Goal: Task Accomplishment & Management: Use online tool/utility

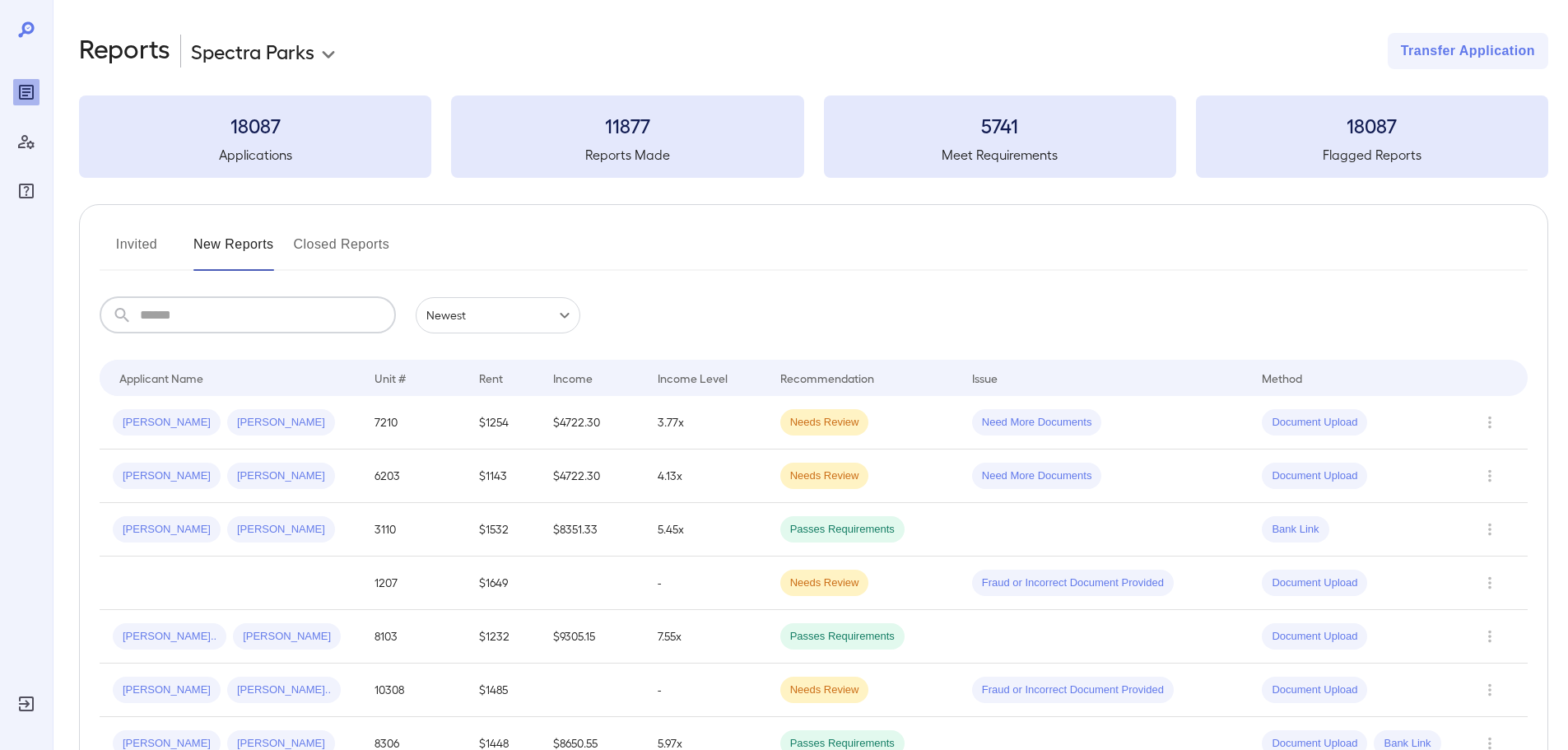
click at [252, 319] on input "text" at bounding box center [268, 315] width 256 height 36
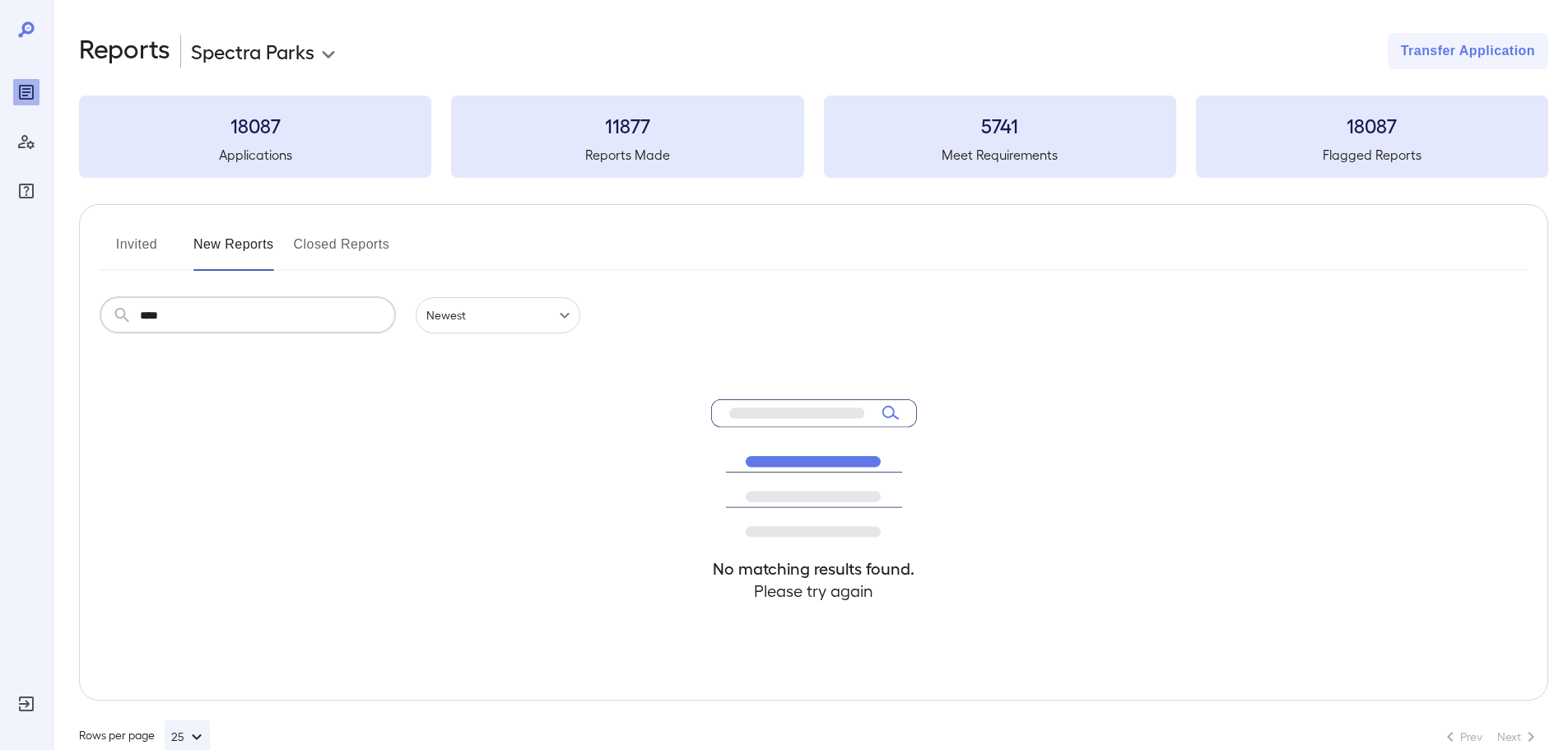
type input "****"
click at [126, 247] on button "Invited" at bounding box center [135, 251] width 74 height 39
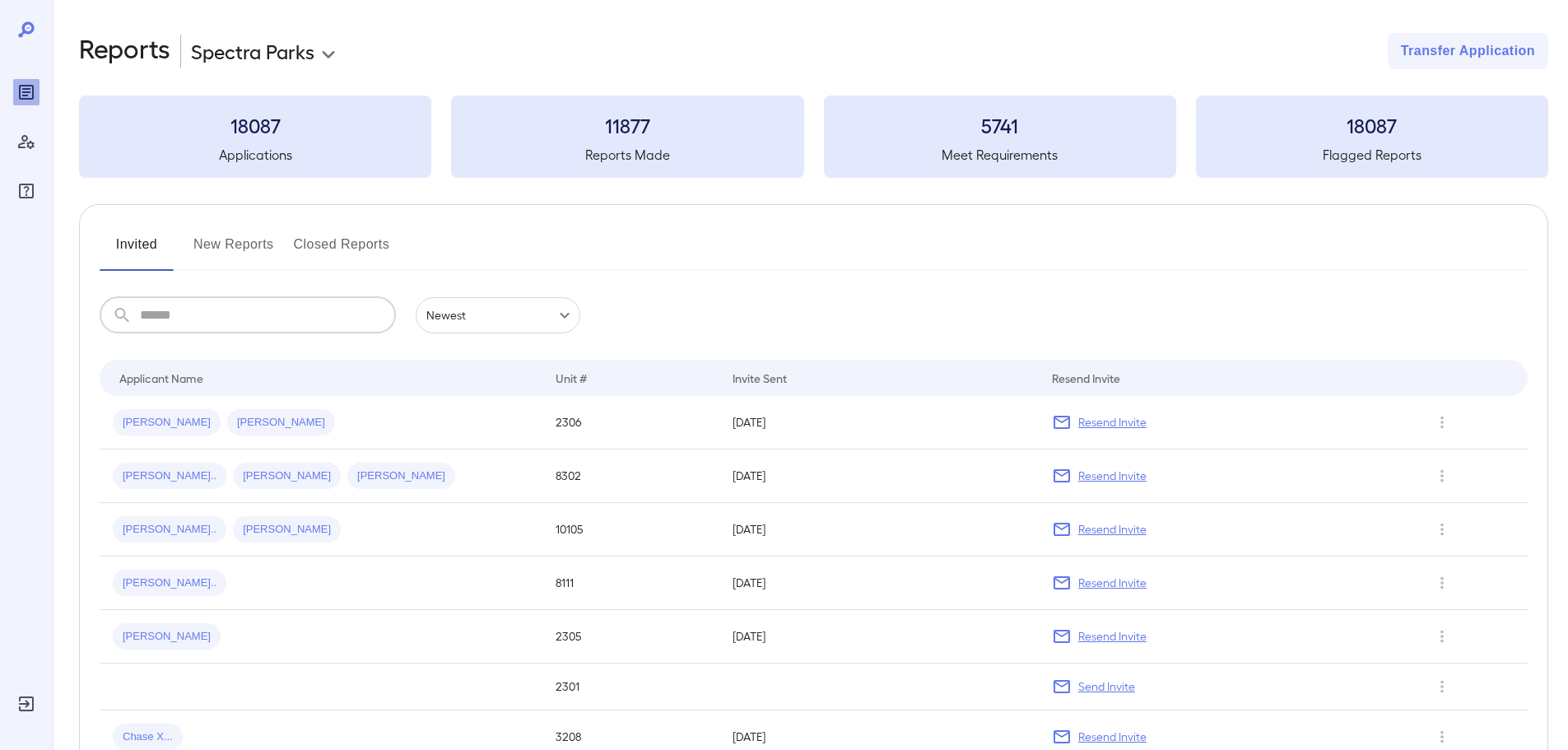
click at [203, 304] on input "text" at bounding box center [268, 315] width 256 height 36
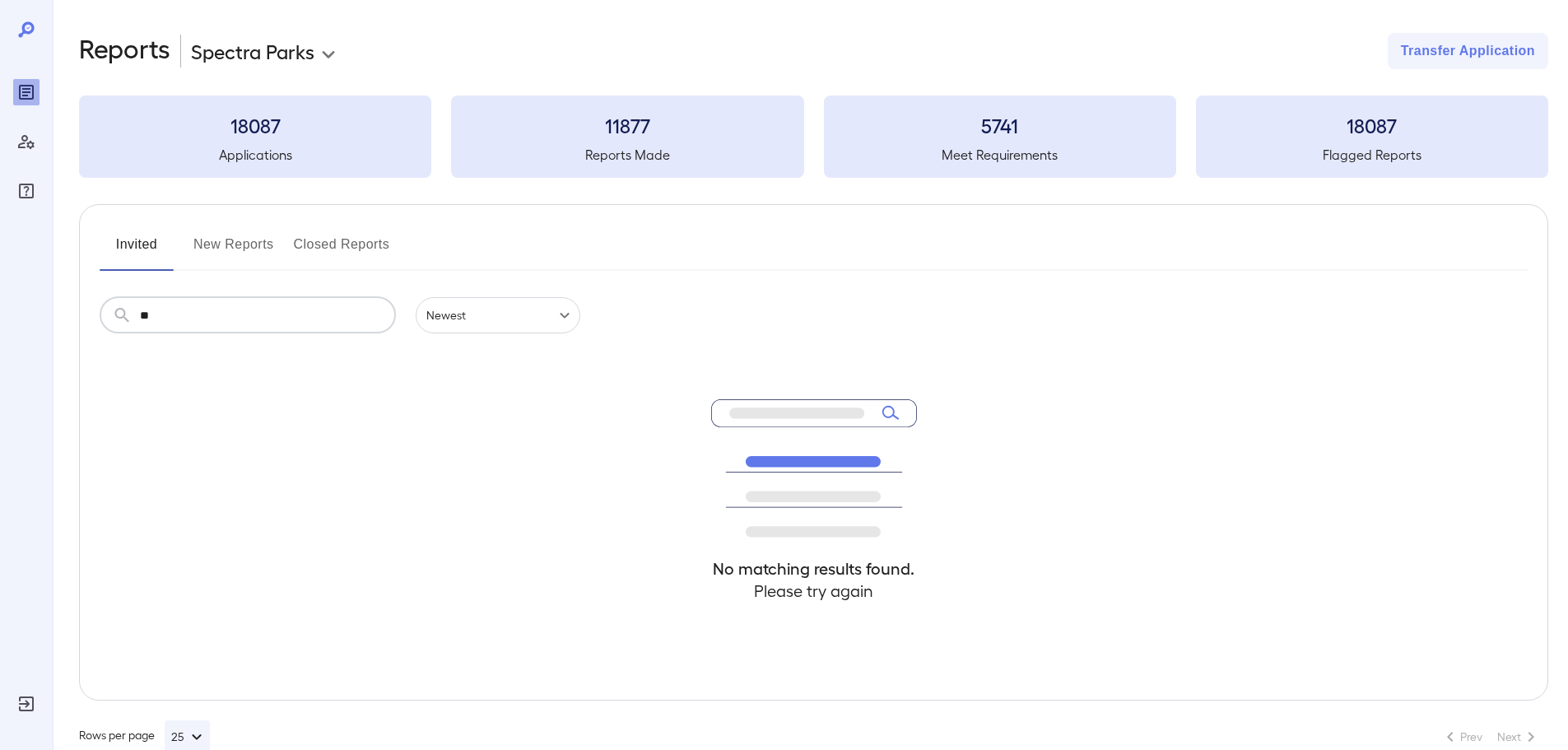
type input "*"
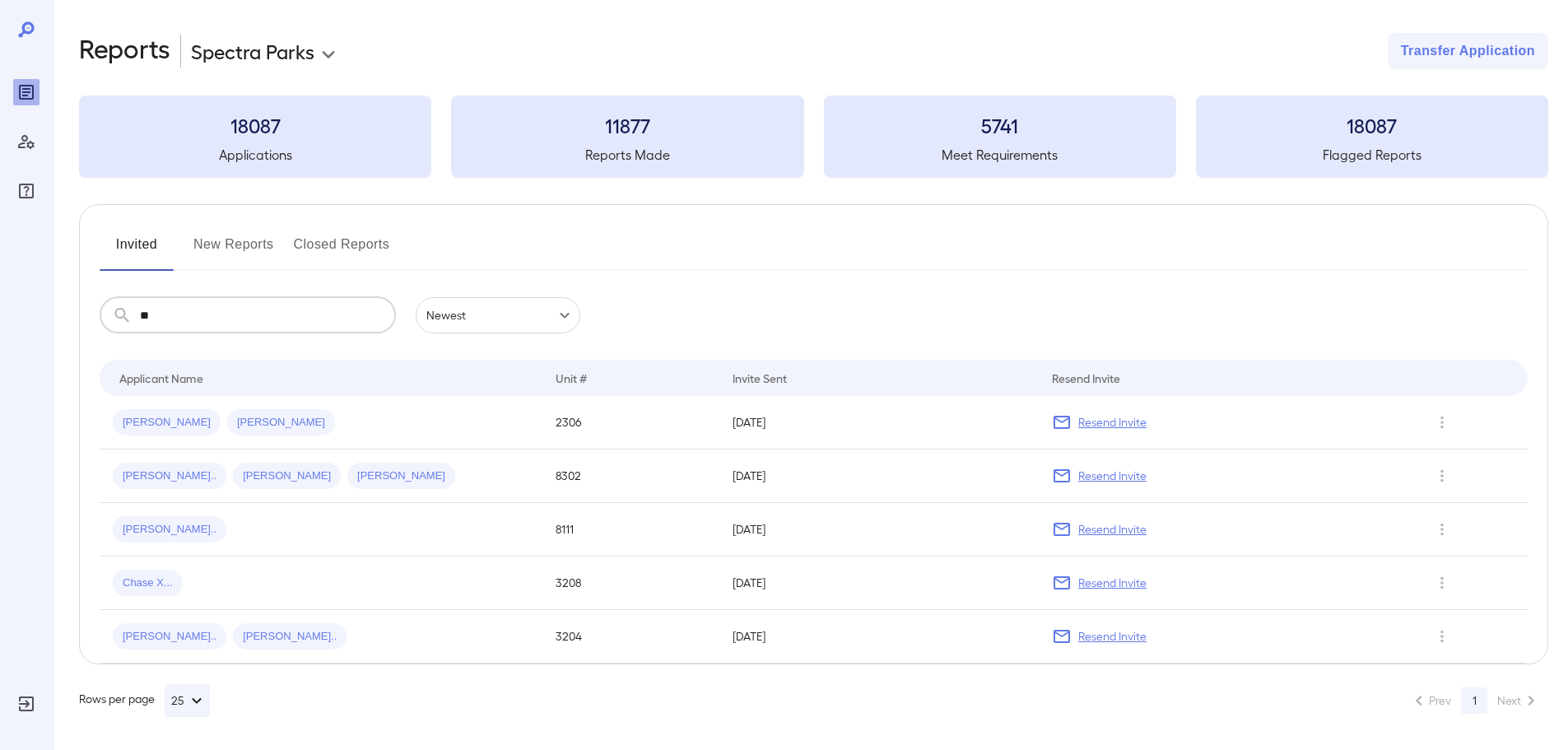
type input "*"
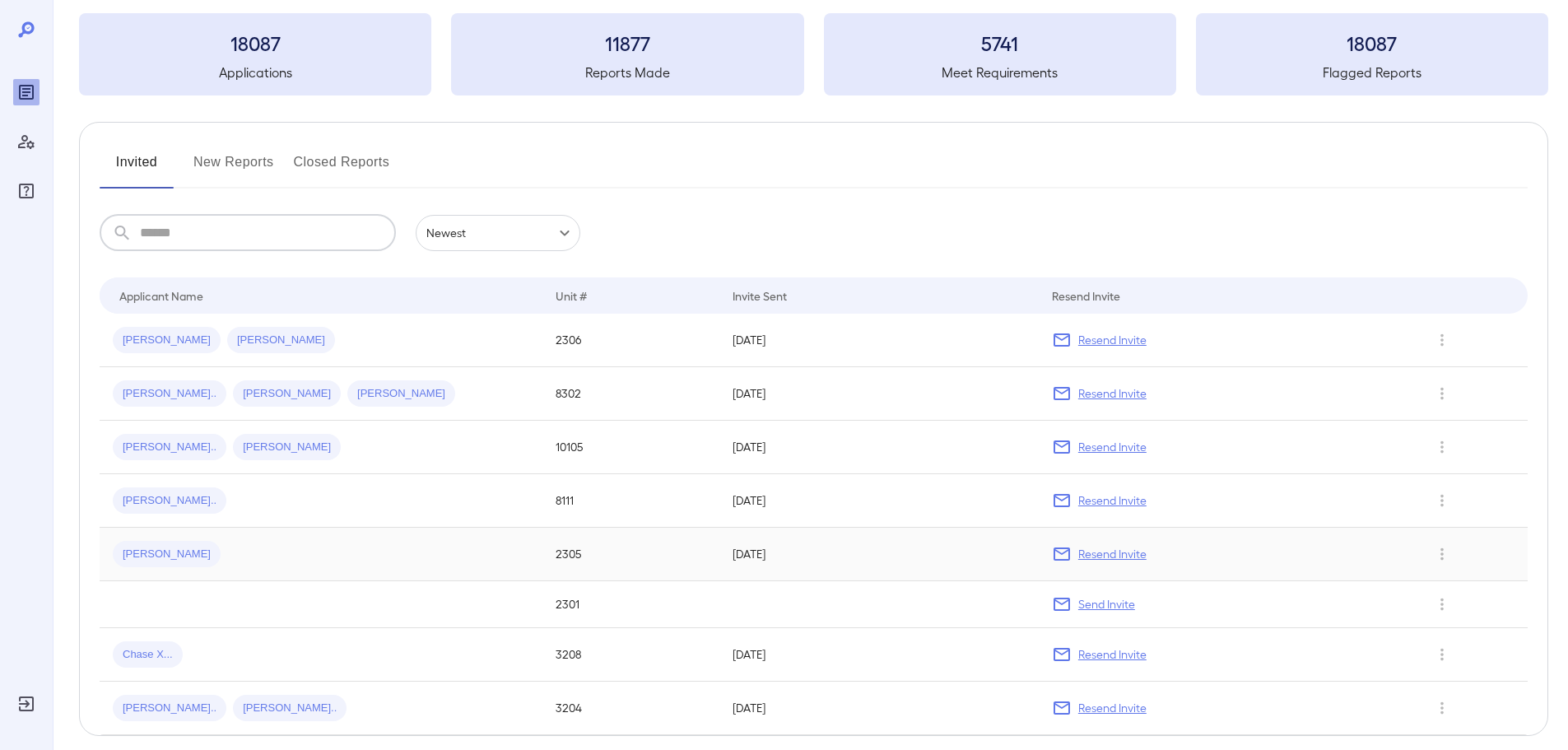
scroll to position [154, 0]
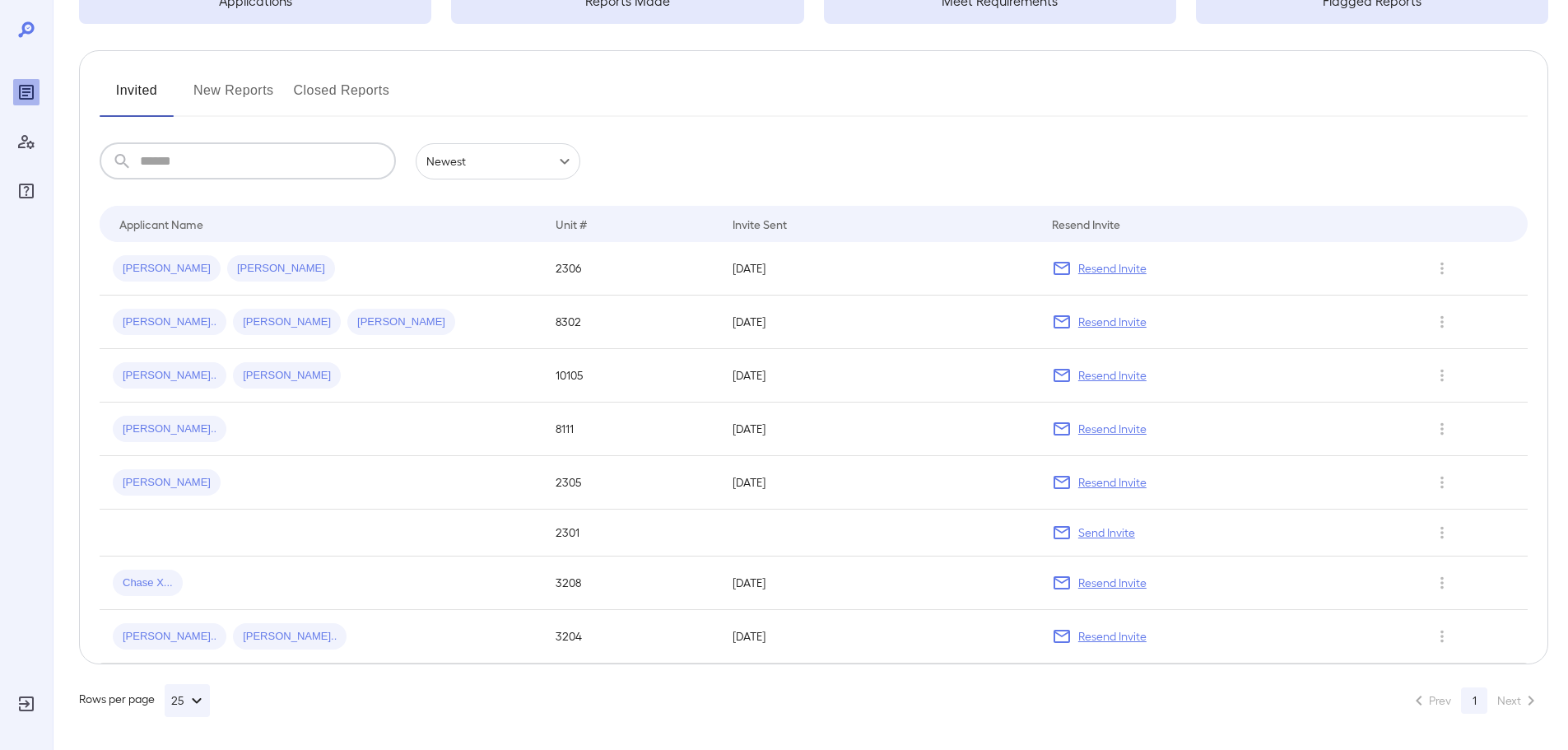
click at [215, 85] on button "New Reports" at bounding box center [234, 97] width 80 height 39
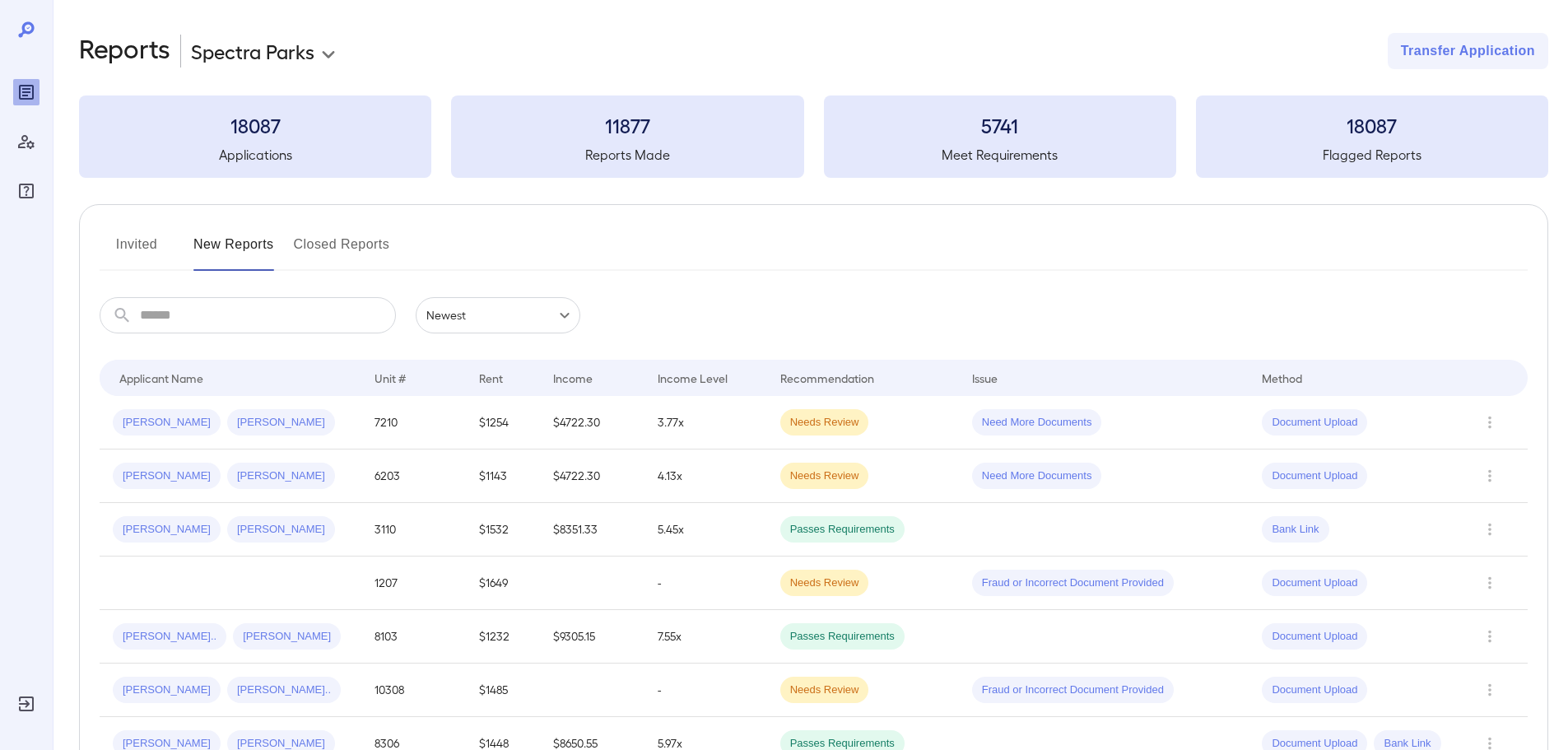
click at [143, 258] on button "Invited" at bounding box center [135, 251] width 74 height 39
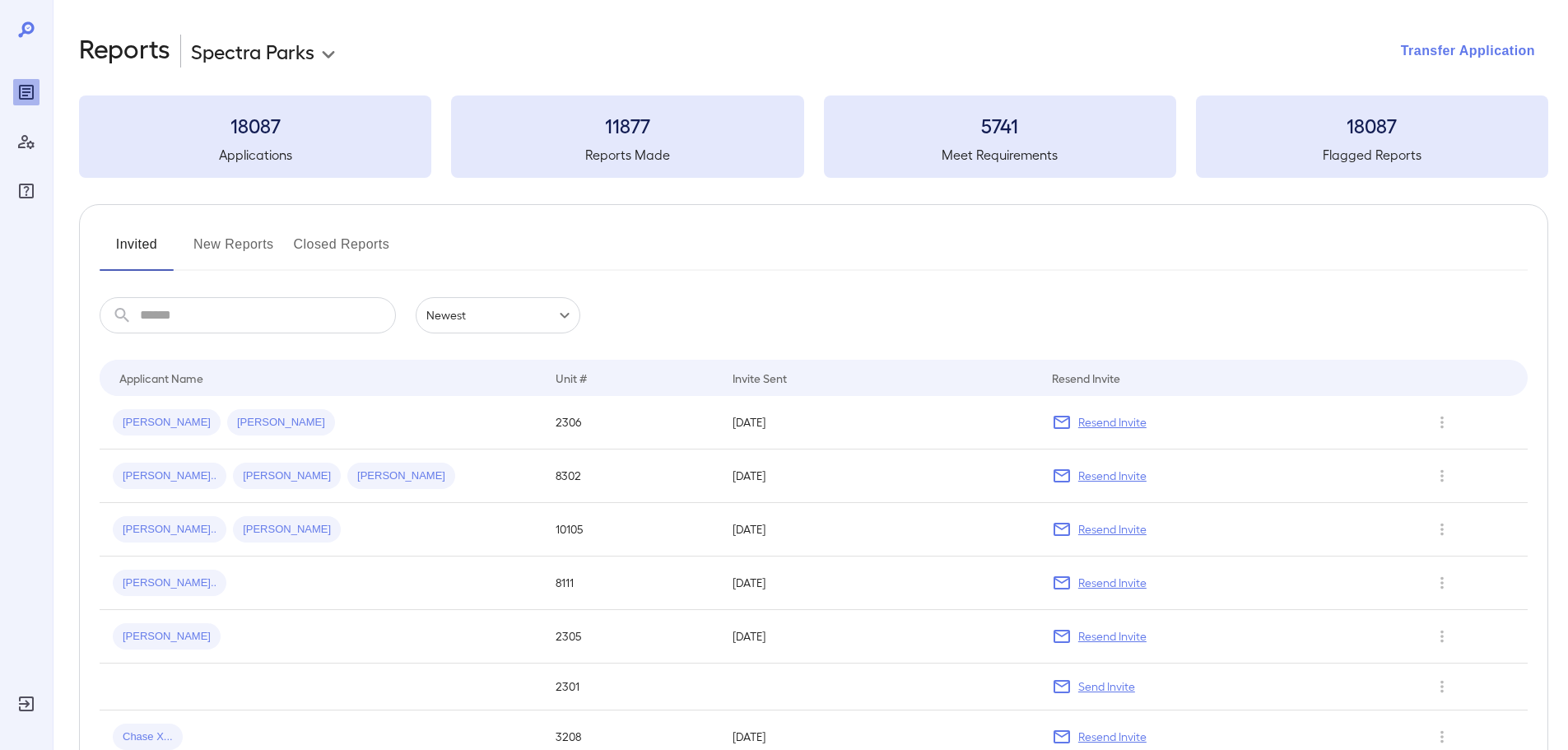
click at [1461, 56] on button "Transfer Application" at bounding box center [1468, 51] width 161 height 36
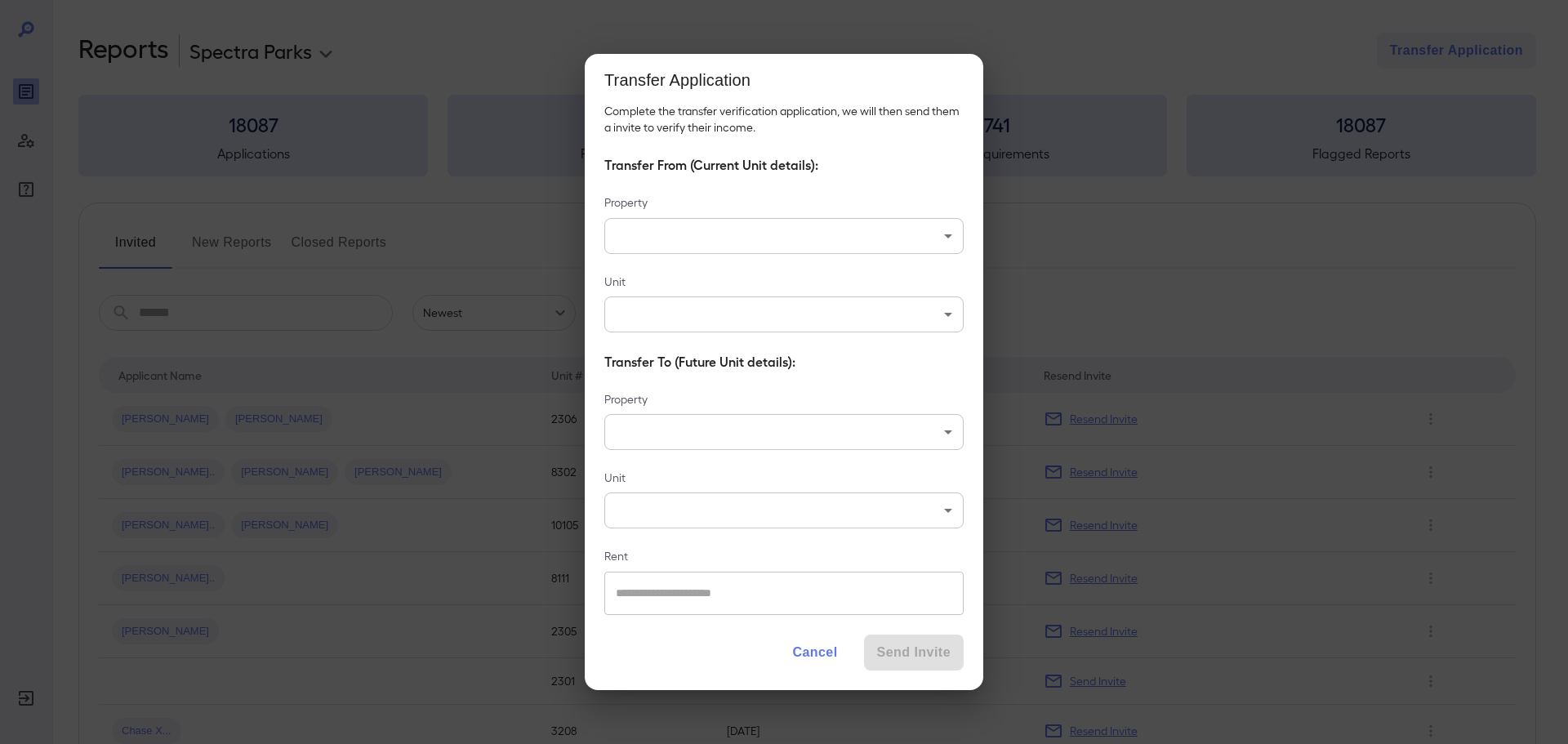
click at [1213, 76] on div "Transfer Application Complete the transfer verification application, we will th…" at bounding box center [784, 372] width 1568 height 744
